Goal: Check status: Check status

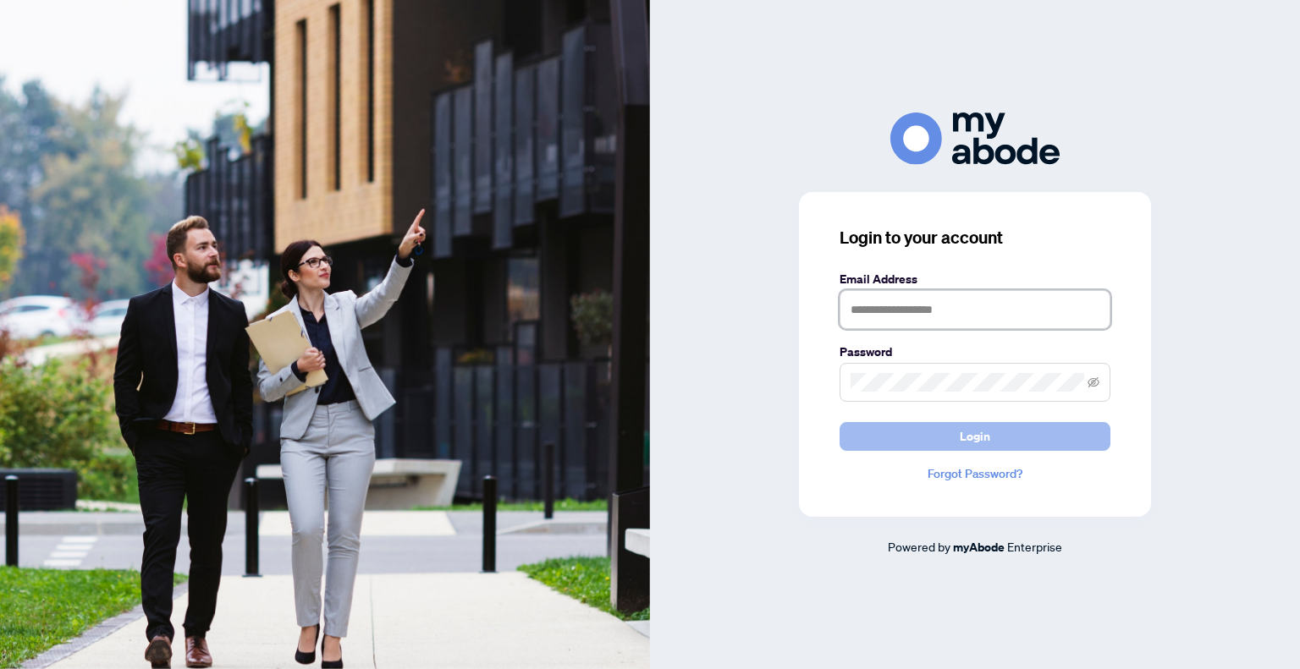
type input "**********"
click at [914, 429] on button "Login" at bounding box center [974, 436] width 271 height 29
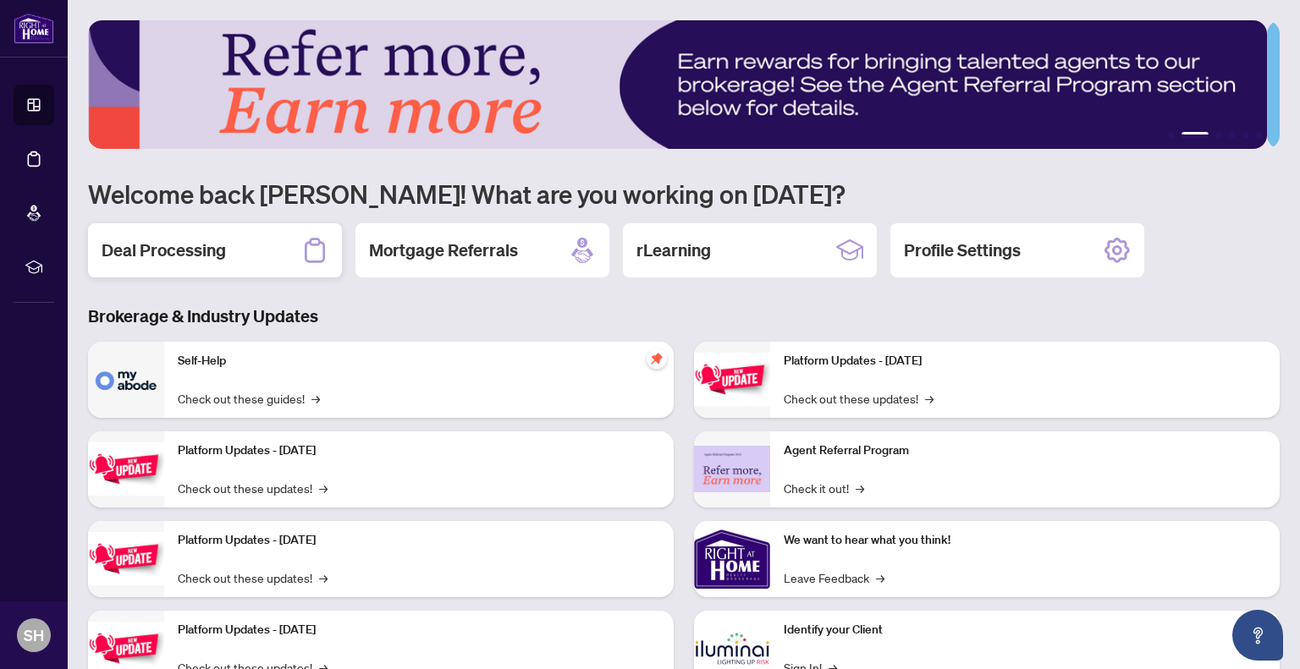
click at [100, 250] on div "Deal Processing" at bounding box center [215, 250] width 254 height 54
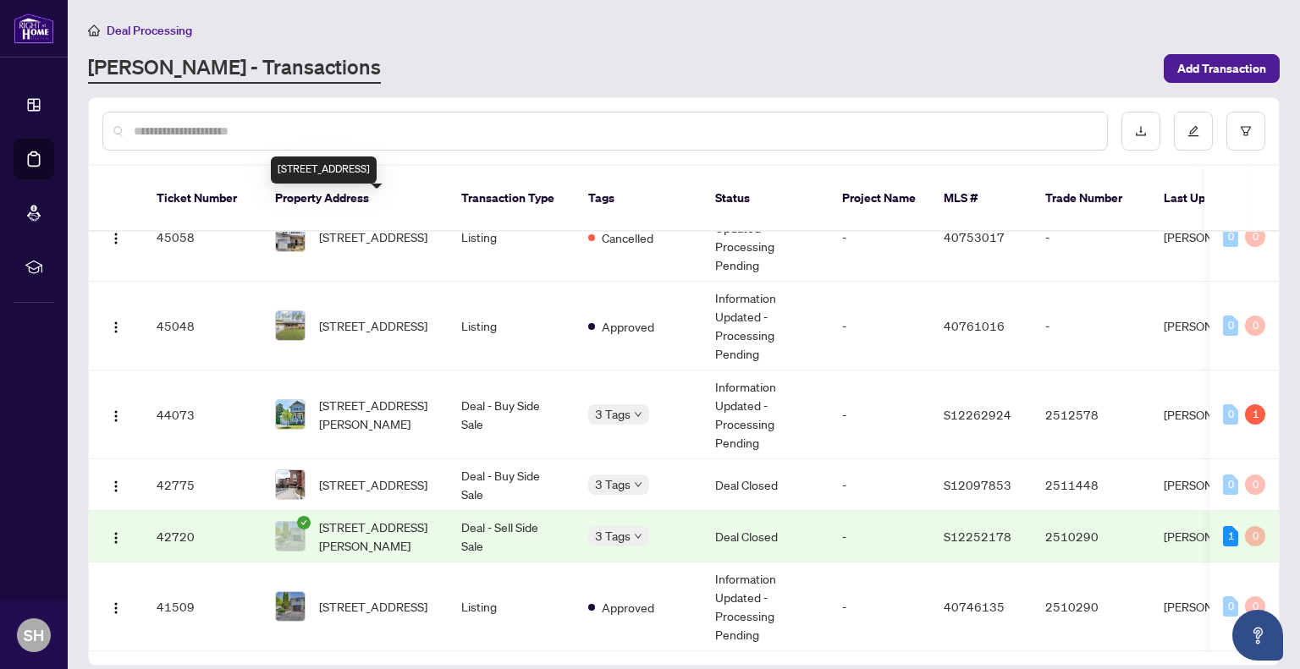
scroll to position [271, 0]
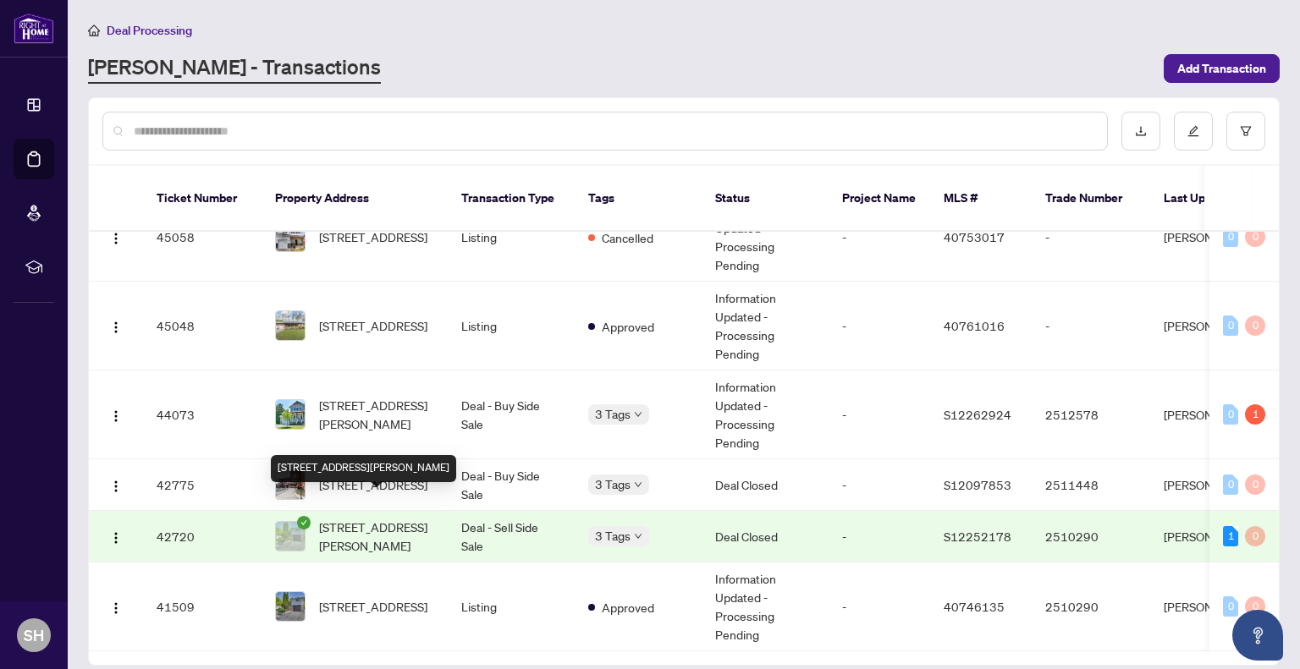
click at [359, 519] on span "[STREET_ADDRESS][PERSON_NAME]" at bounding box center [376, 536] width 115 height 37
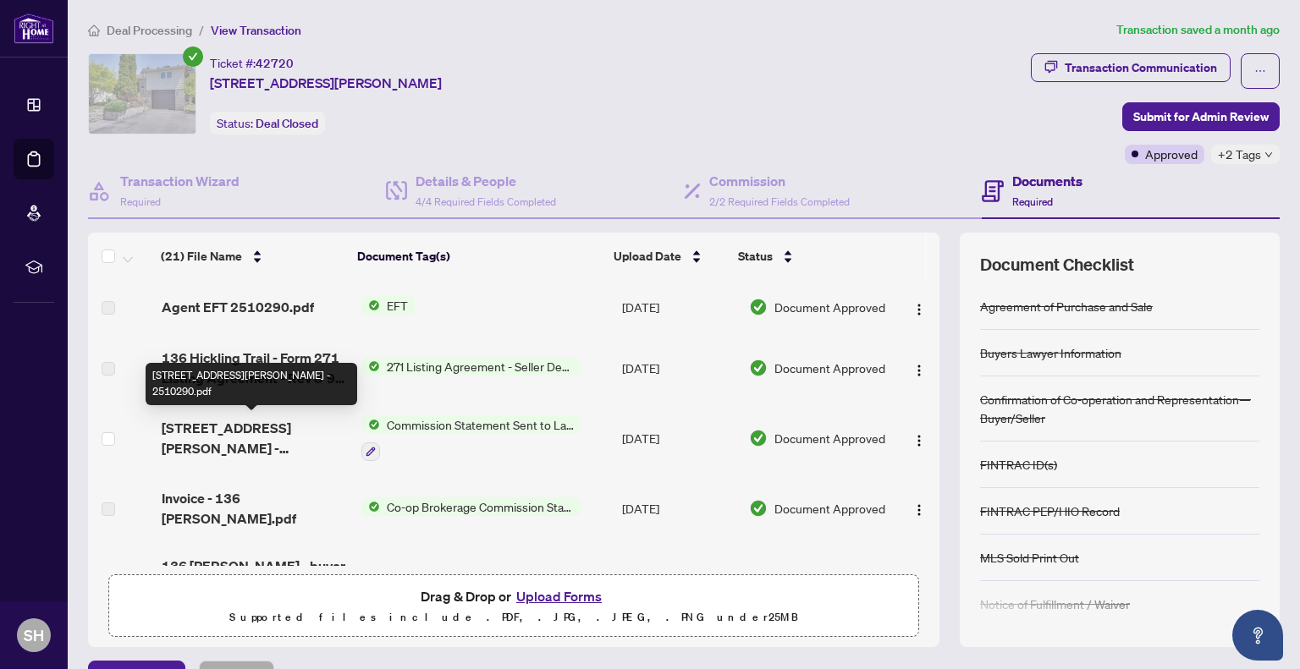
click at [258, 430] on span "[STREET_ADDRESS][PERSON_NAME] - 2510290.pdf" at bounding box center [254, 438] width 185 height 41
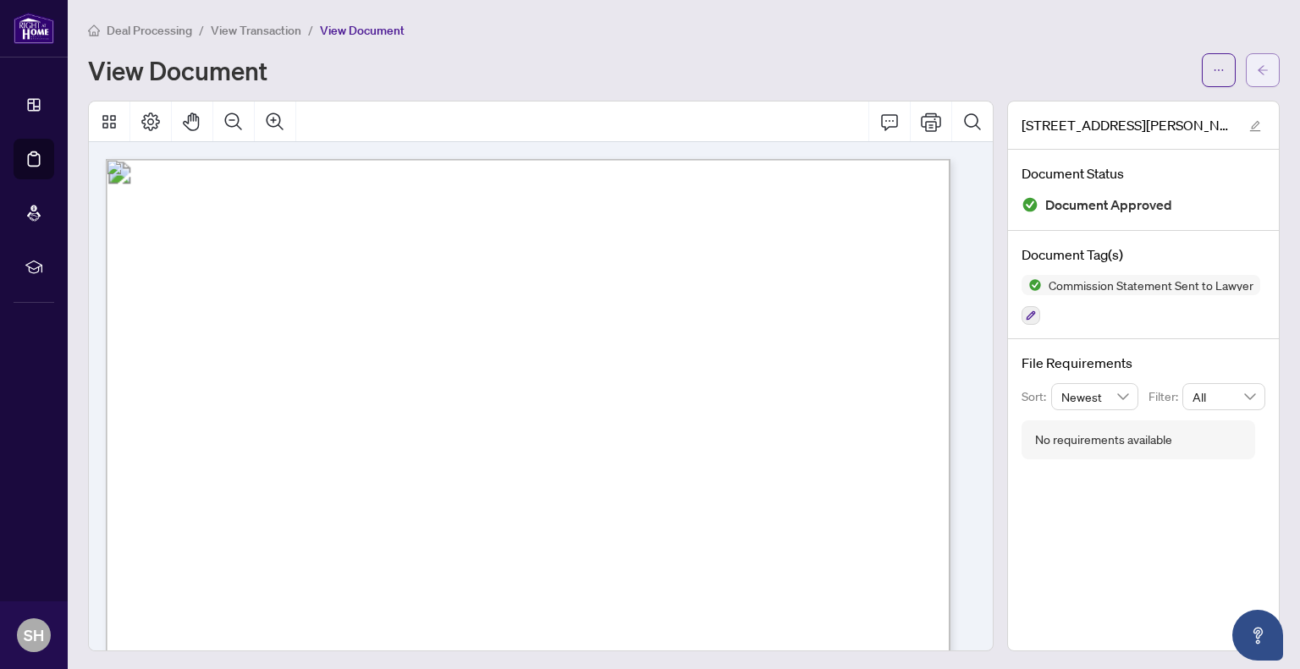
click at [1262, 64] on button "button" at bounding box center [1262, 70] width 34 height 34
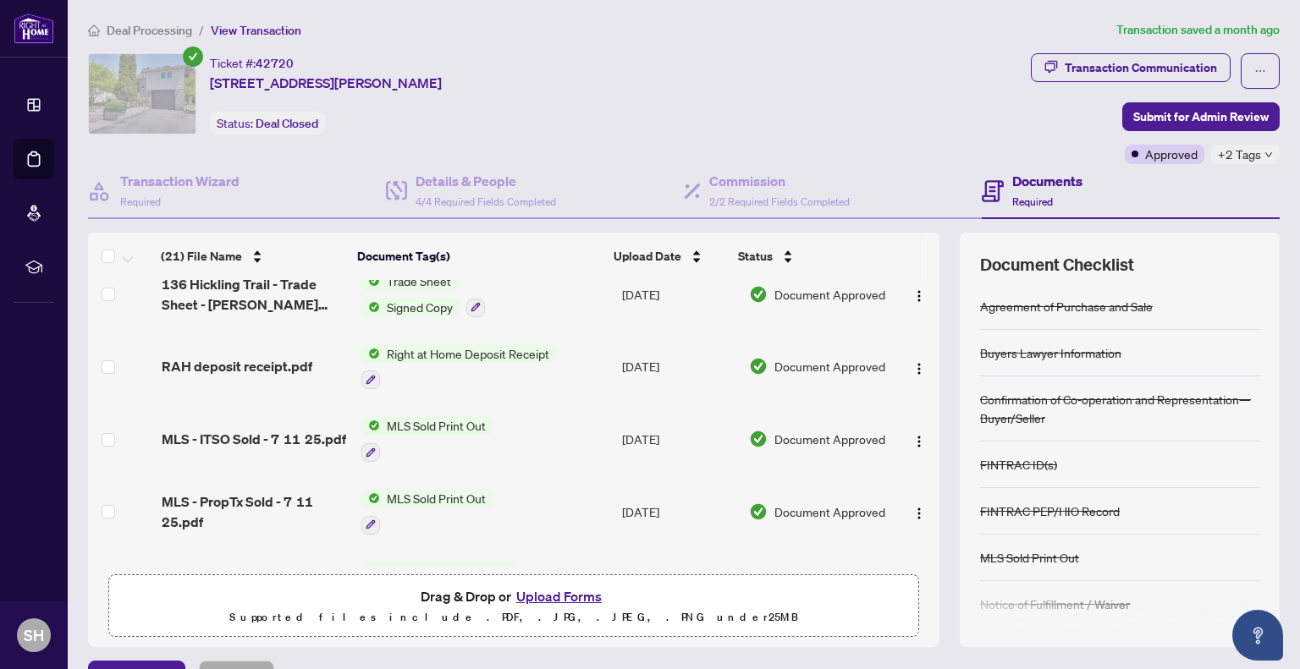
scroll to position [508, 0]
